Goal: Information Seeking & Learning: Learn about a topic

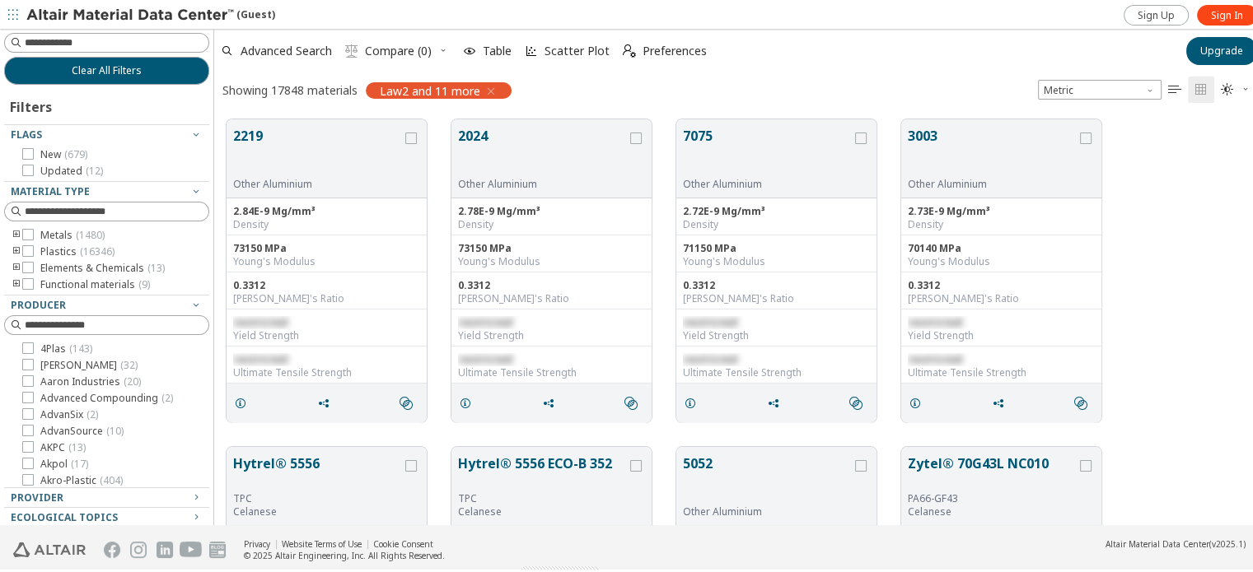
scroll to position [13, 13]
click at [115, 40] on input at bounding box center [108, 40] width 202 height 18
type input "**********"
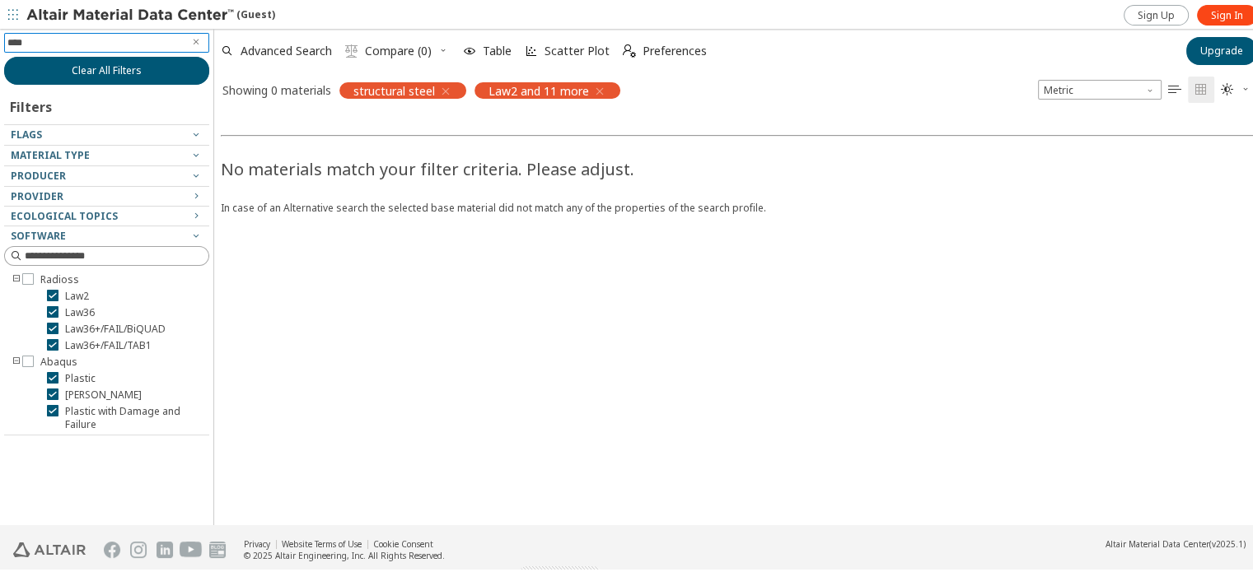
type input "*****"
click at [450, 86] on icon "button" at bounding box center [445, 88] width 13 height 13
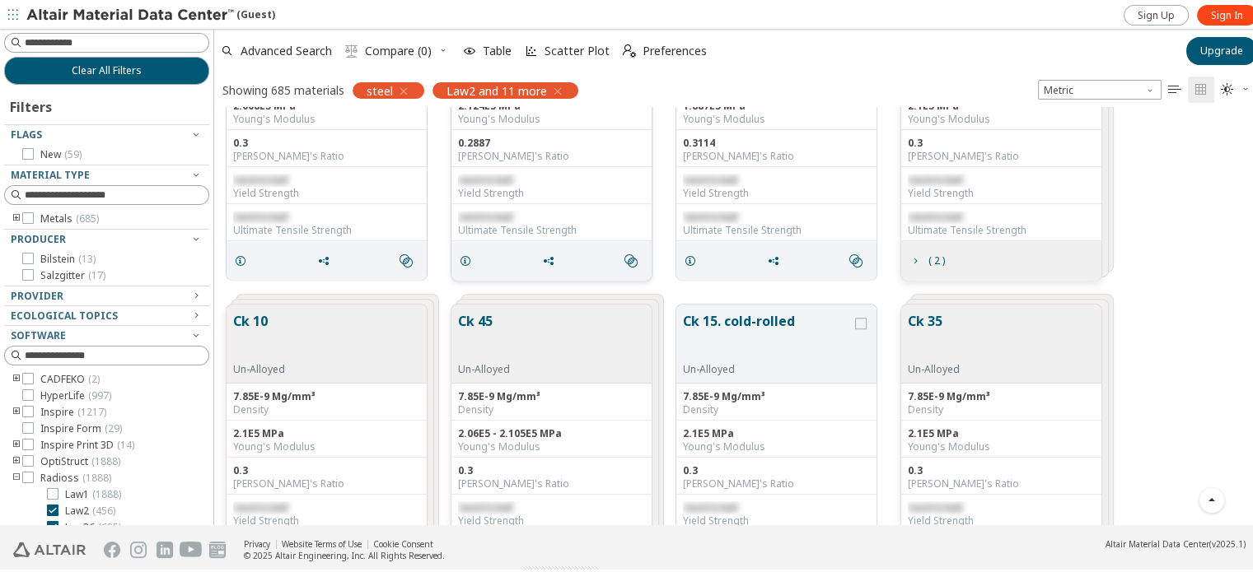
scroll to position [824, 0]
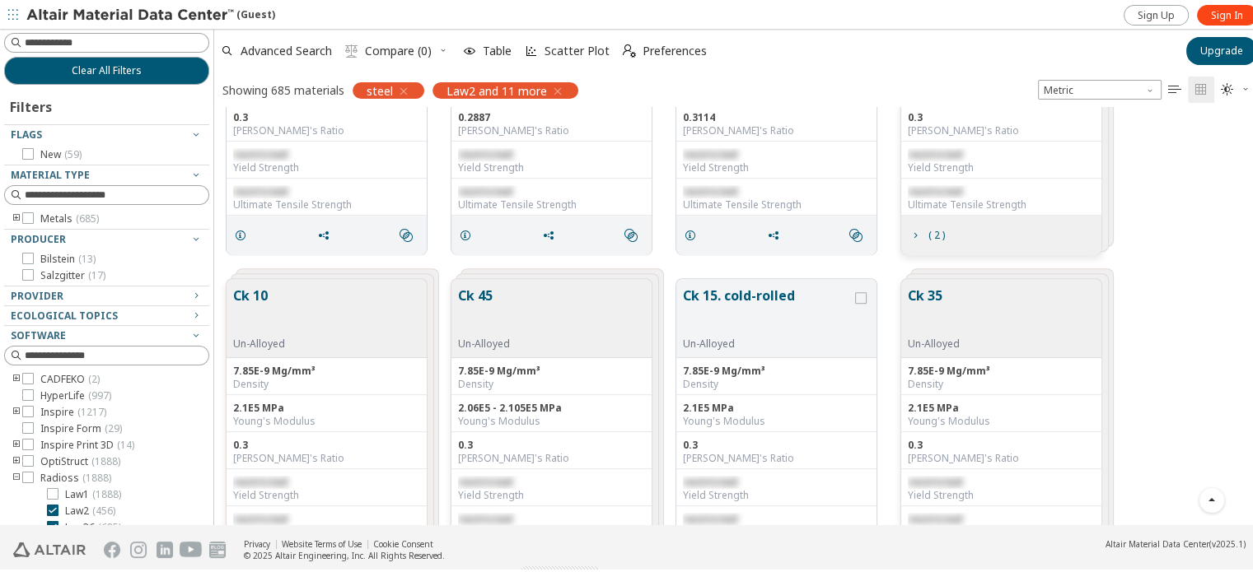
click at [13, 216] on icon "toogle group" at bounding box center [17, 216] width 12 height 13
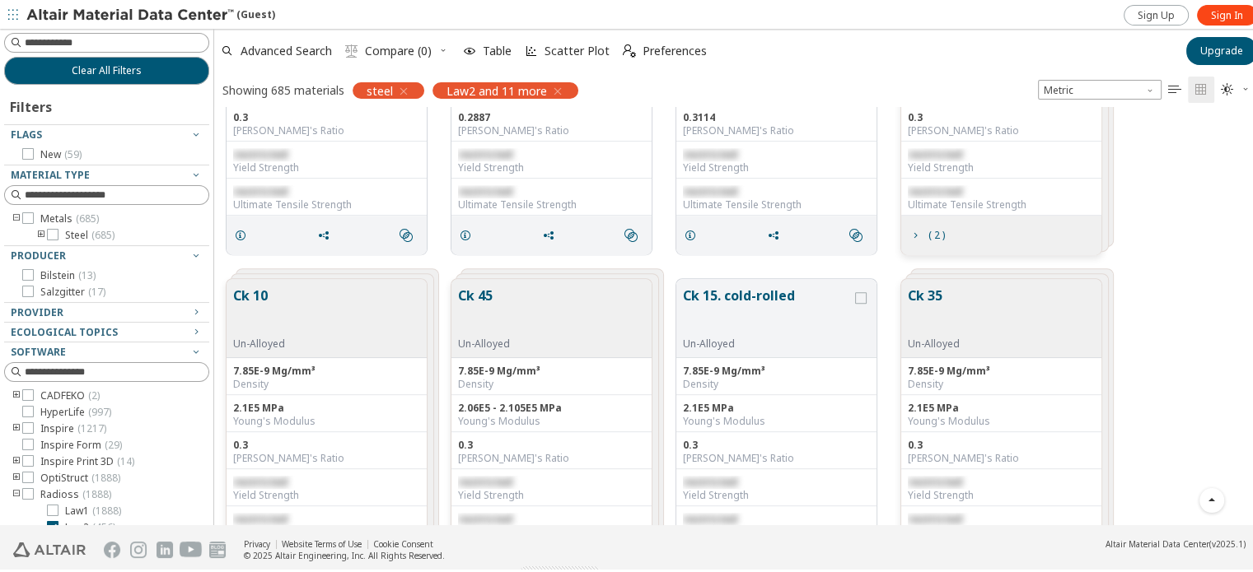
click at [16, 215] on icon "toogle group" at bounding box center [17, 216] width 12 height 13
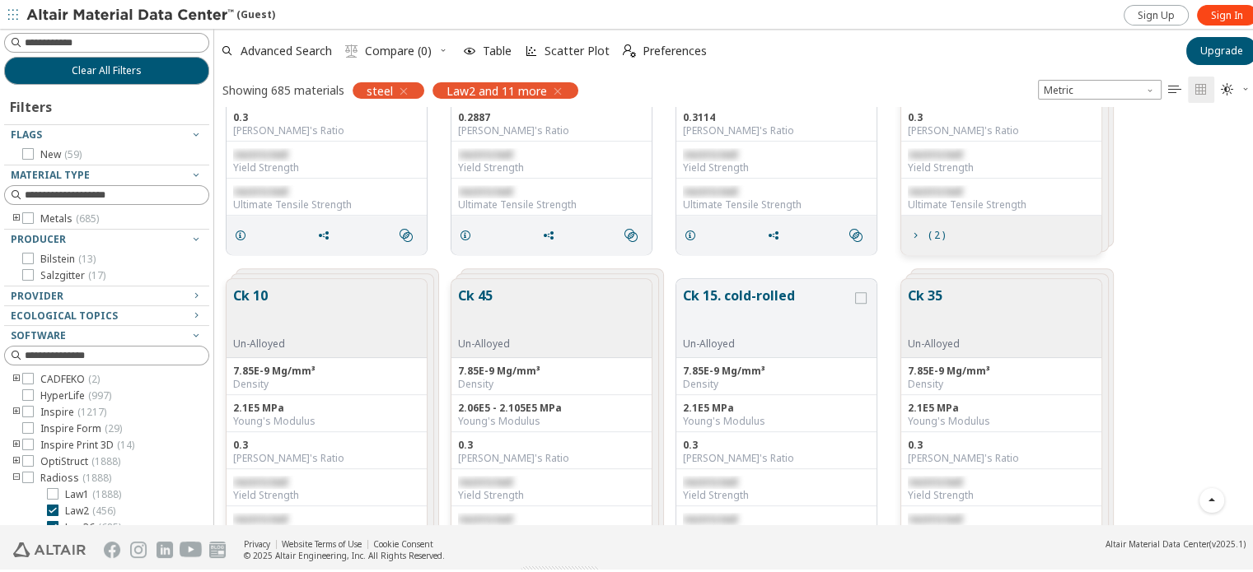
scroll to position [13, 0]
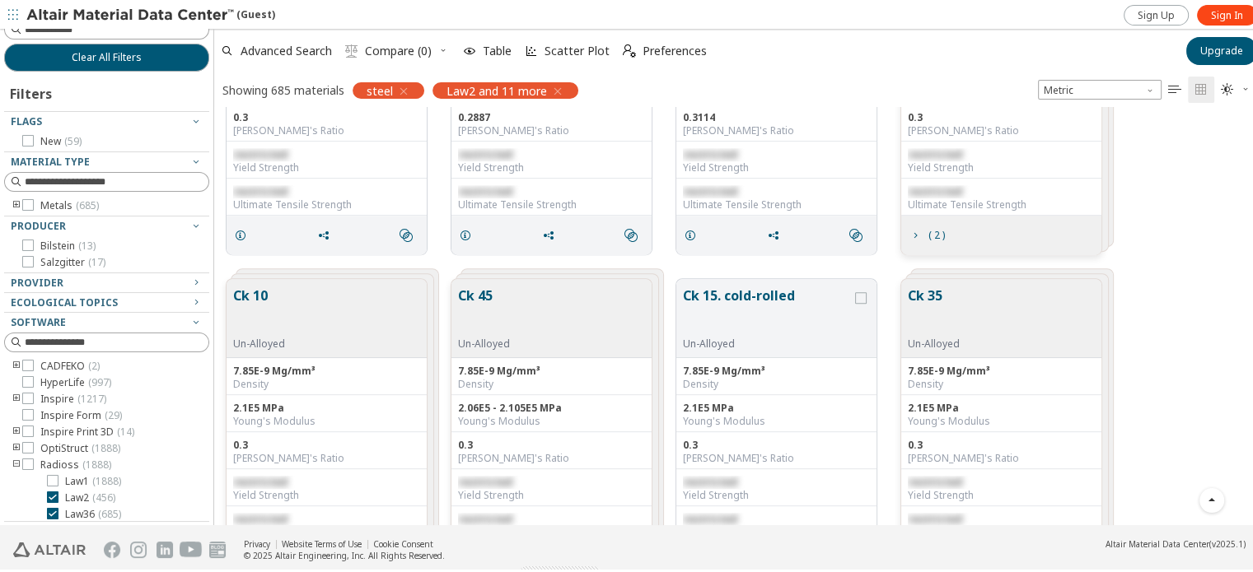
click at [57, 511] on div at bounding box center [102, 515] width 197 height 8
click at [58, 508] on div at bounding box center [53, 512] width 12 height 12
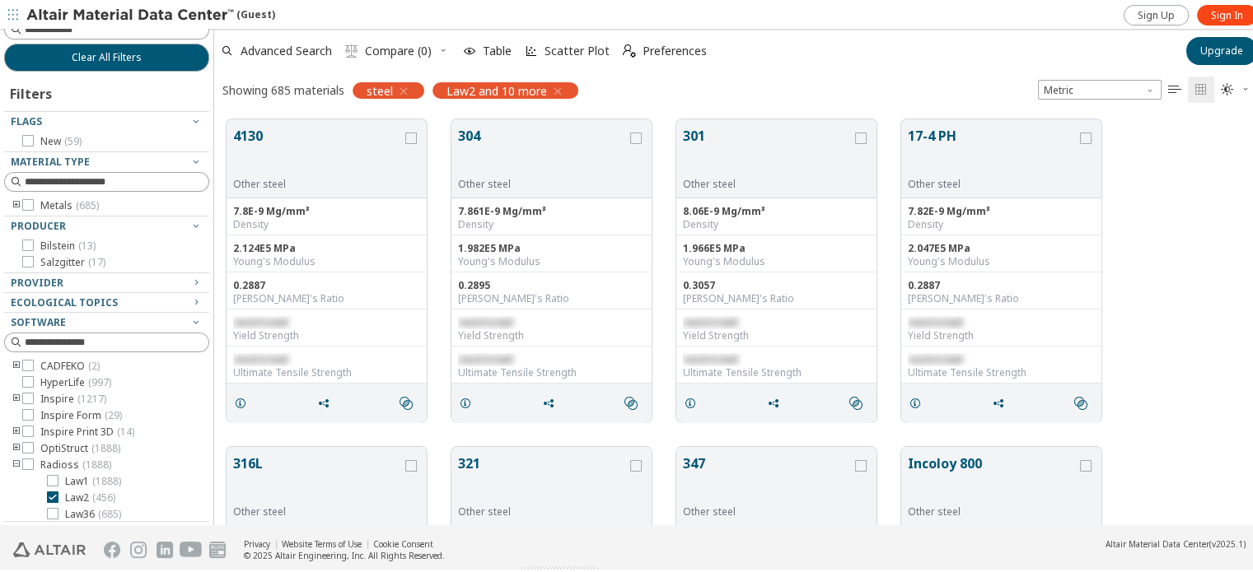
click at [1221, 285] on div "4130 Other steel 7.8E-9 Mg/mm³ Density 2.124E5 MPa Young's Modulus 0.2887 Poiss…" at bounding box center [739, 269] width 1051 height 328
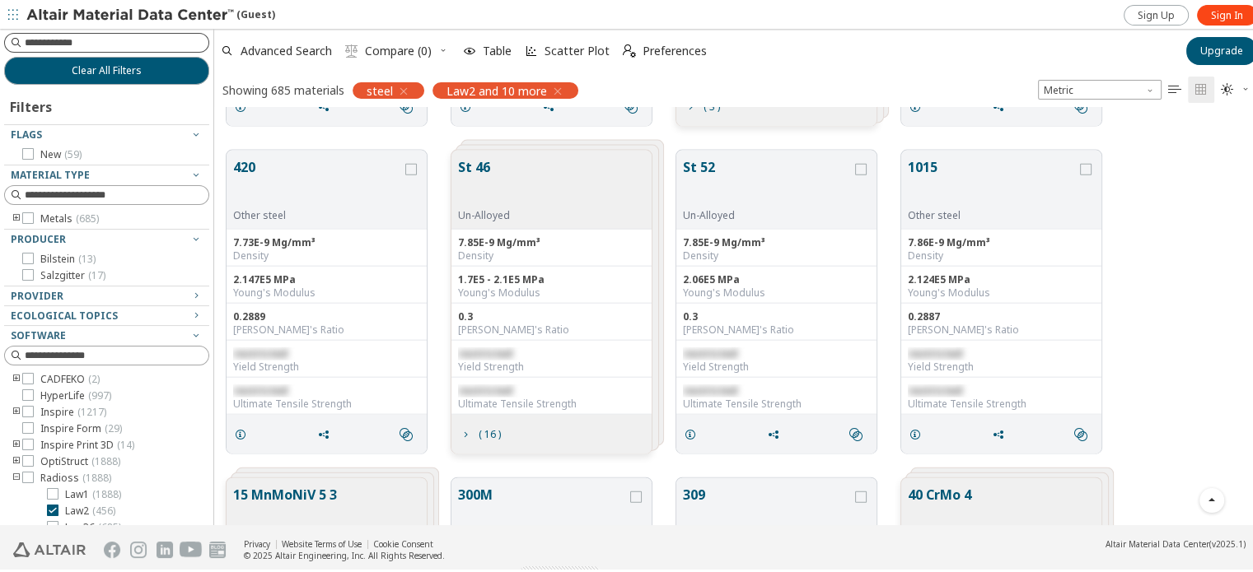
click at [82, 49] on div at bounding box center [106, 40] width 205 height 20
click at [404, 86] on icon "button" at bounding box center [403, 88] width 13 height 13
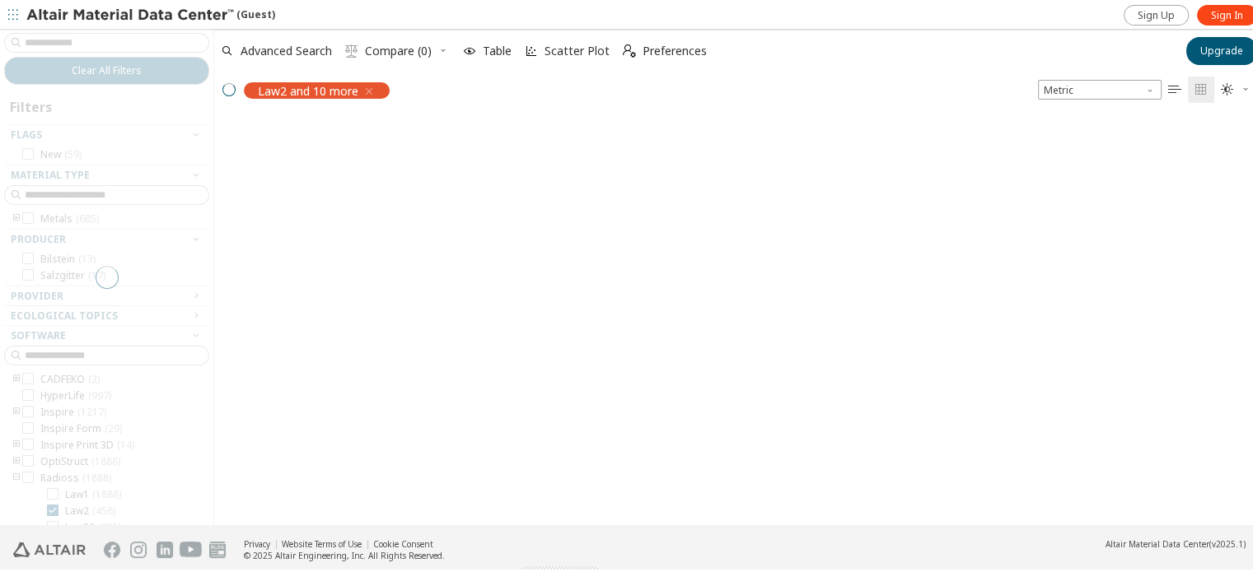
click at [102, 35] on div at bounding box center [106, 274] width 213 height 497
click at [99, 39] on div at bounding box center [106, 274] width 213 height 497
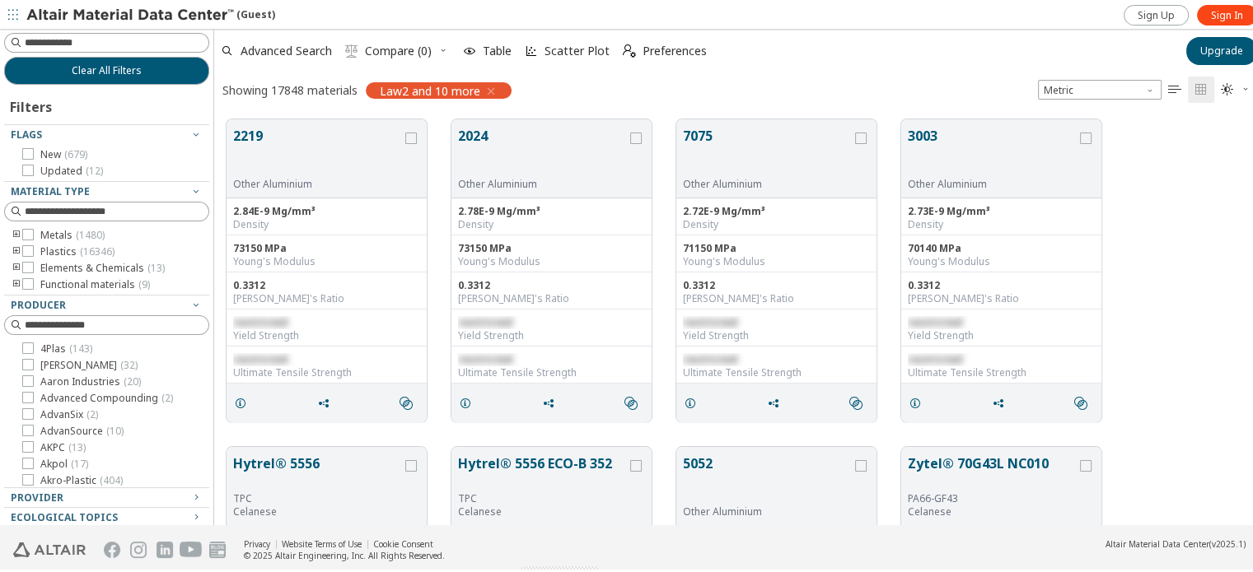
click at [98, 40] on input at bounding box center [117, 40] width 184 height 16
paste input "*****"
type input "*****"
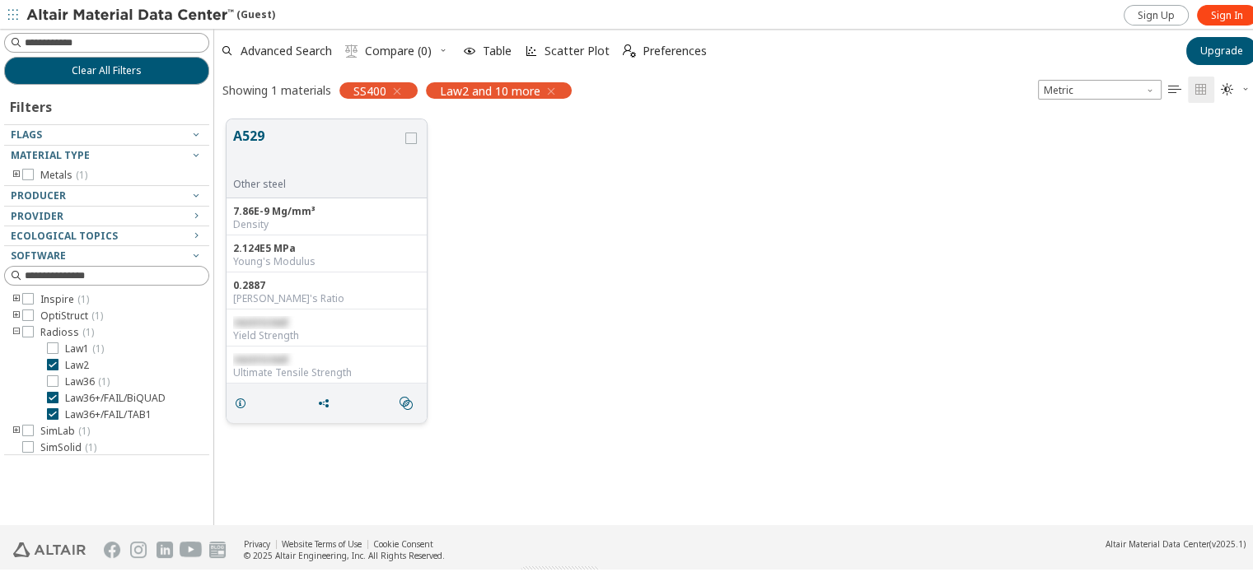
click at [256, 152] on button "A529" at bounding box center [317, 150] width 169 height 52
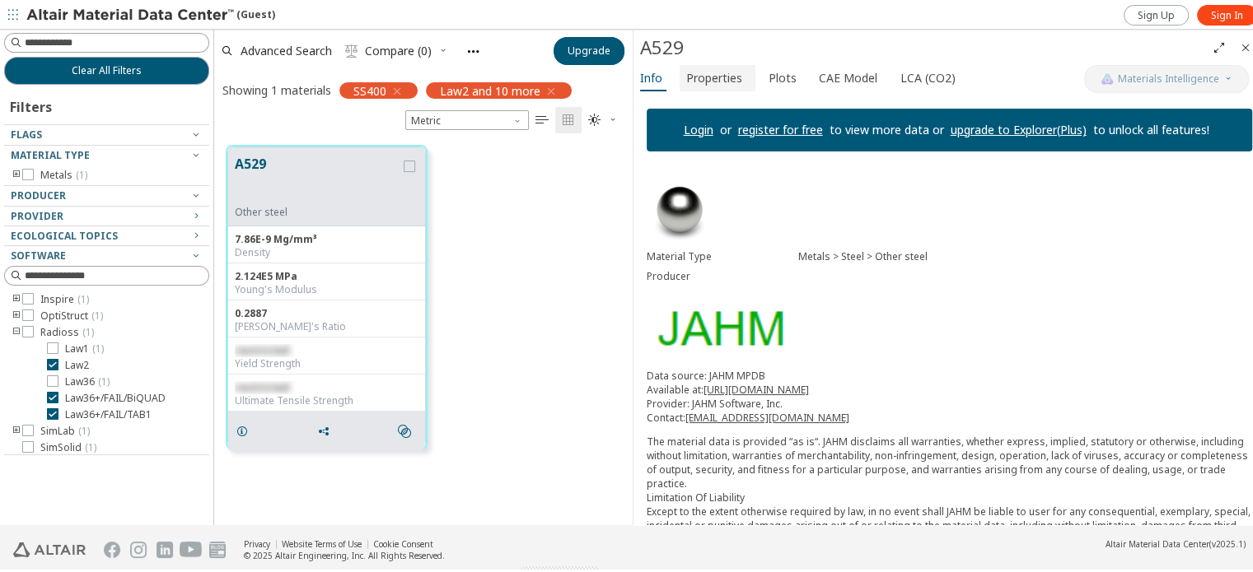
click at [721, 68] on span "Properties" at bounding box center [714, 76] width 56 height 26
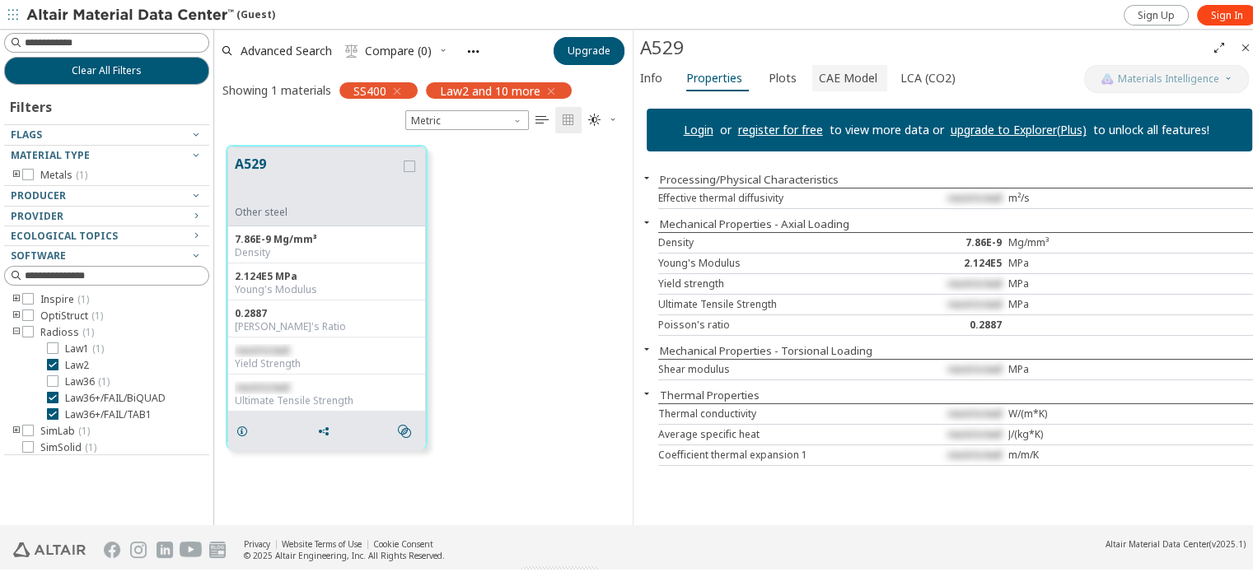
click at [853, 78] on span "CAE Model" at bounding box center [848, 76] width 58 height 26
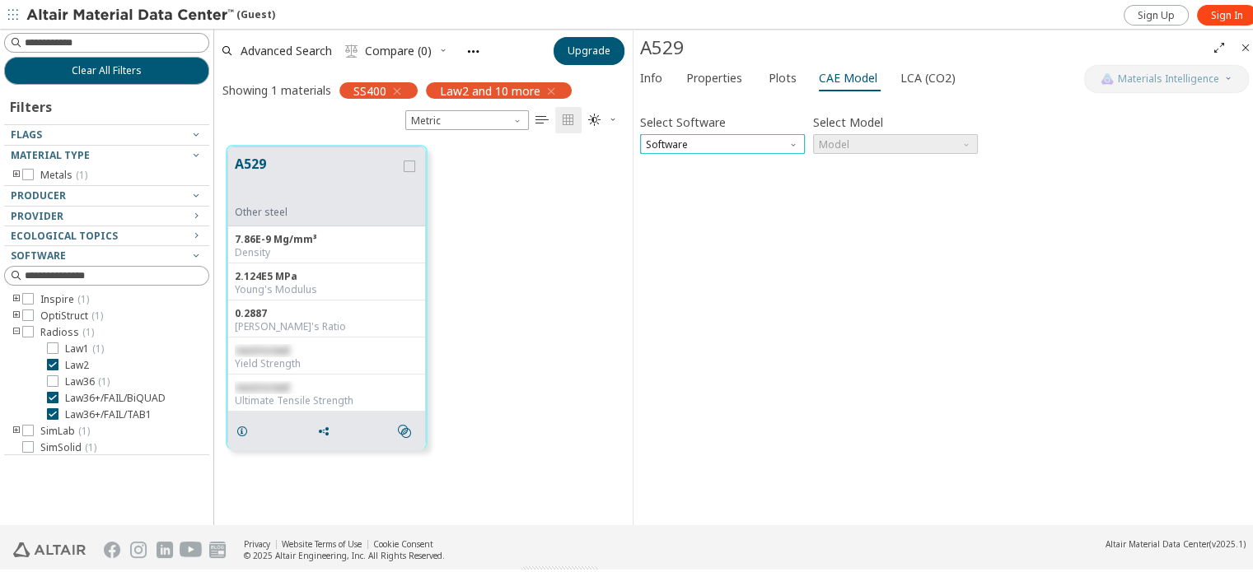
click at [729, 147] on span "Software" at bounding box center [722, 142] width 165 height 20
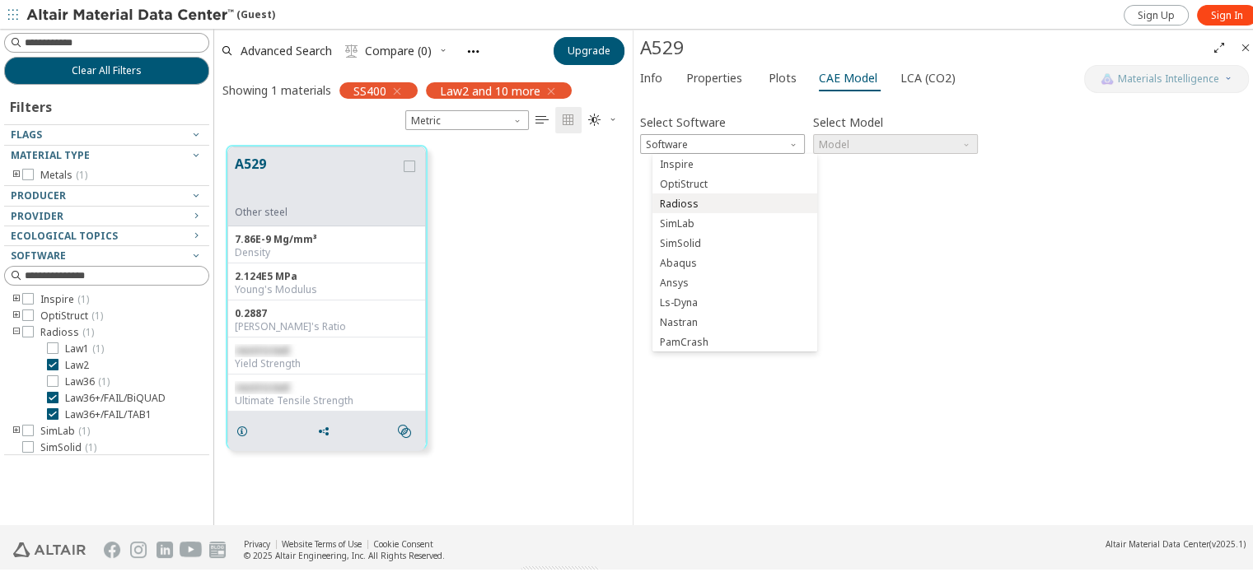
click at [709, 198] on span "Radioss" at bounding box center [735, 202] width 152 height 12
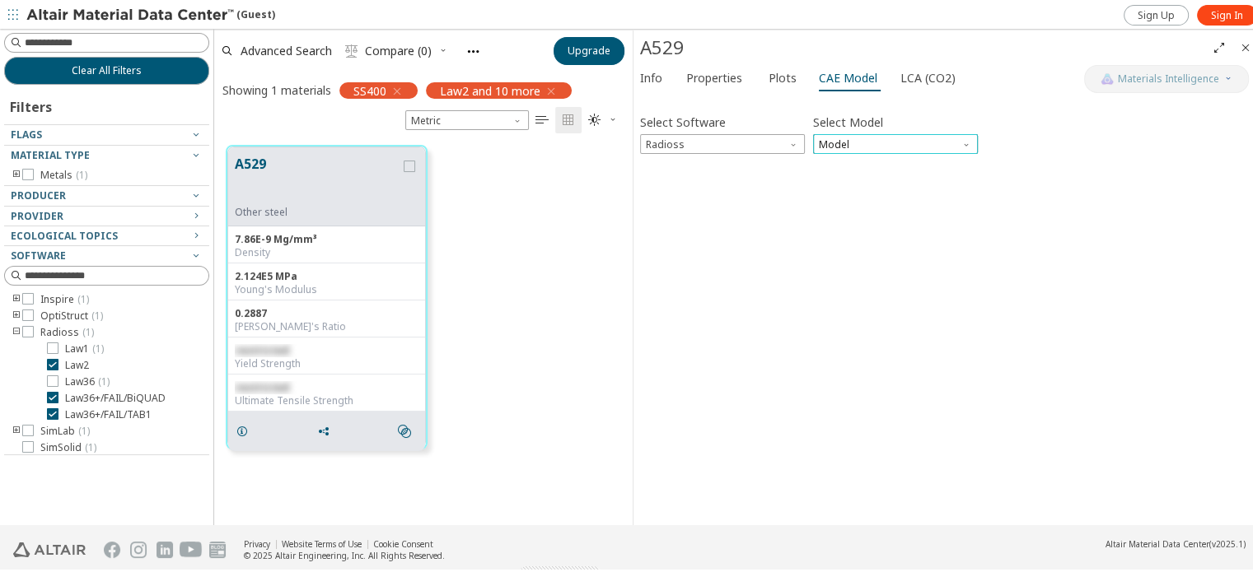
click at [865, 141] on span "Model" at bounding box center [895, 142] width 165 height 20
click at [705, 68] on span "Properties" at bounding box center [714, 76] width 56 height 26
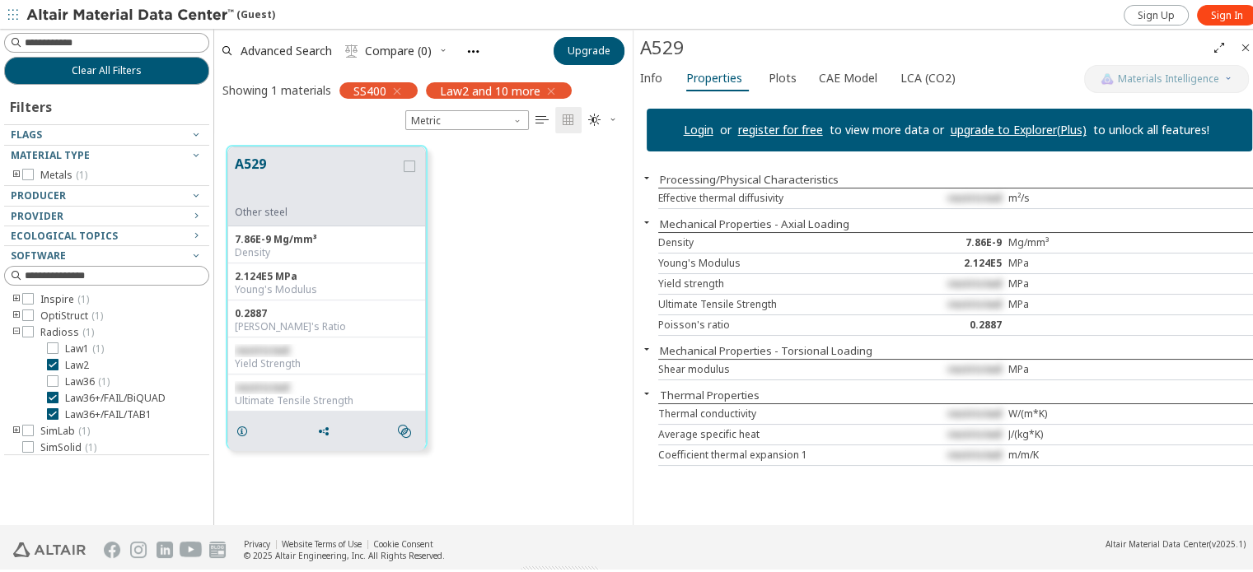
click at [483, 271] on div "A529 Other steel 7.86E-9 Mg/mm³ Density 2.124E5 MPa Young's Modulus 0.2887 Pois…" at bounding box center [423, 295] width 418 height 328
